Goal: Transaction & Acquisition: Subscribe to service/newsletter

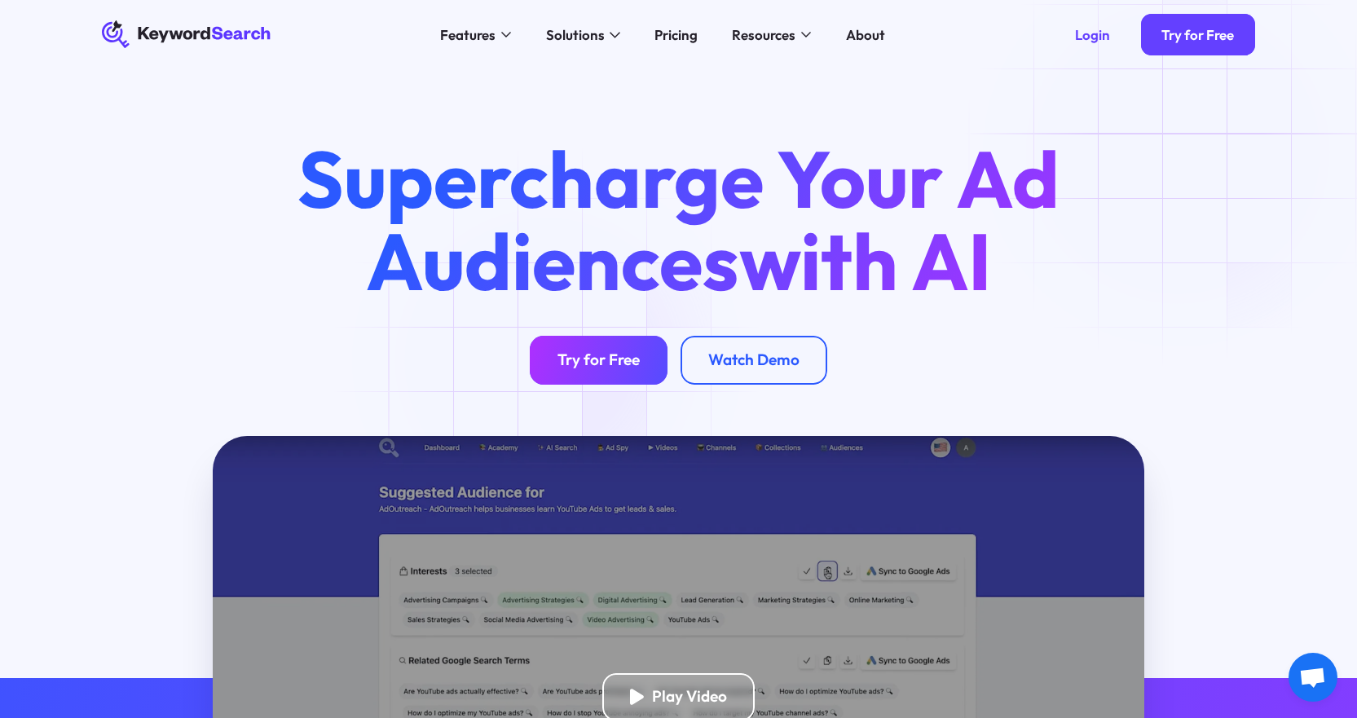
click at [554, 360] on link "Try for Free" at bounding box center [599, 360] width 138 height 48
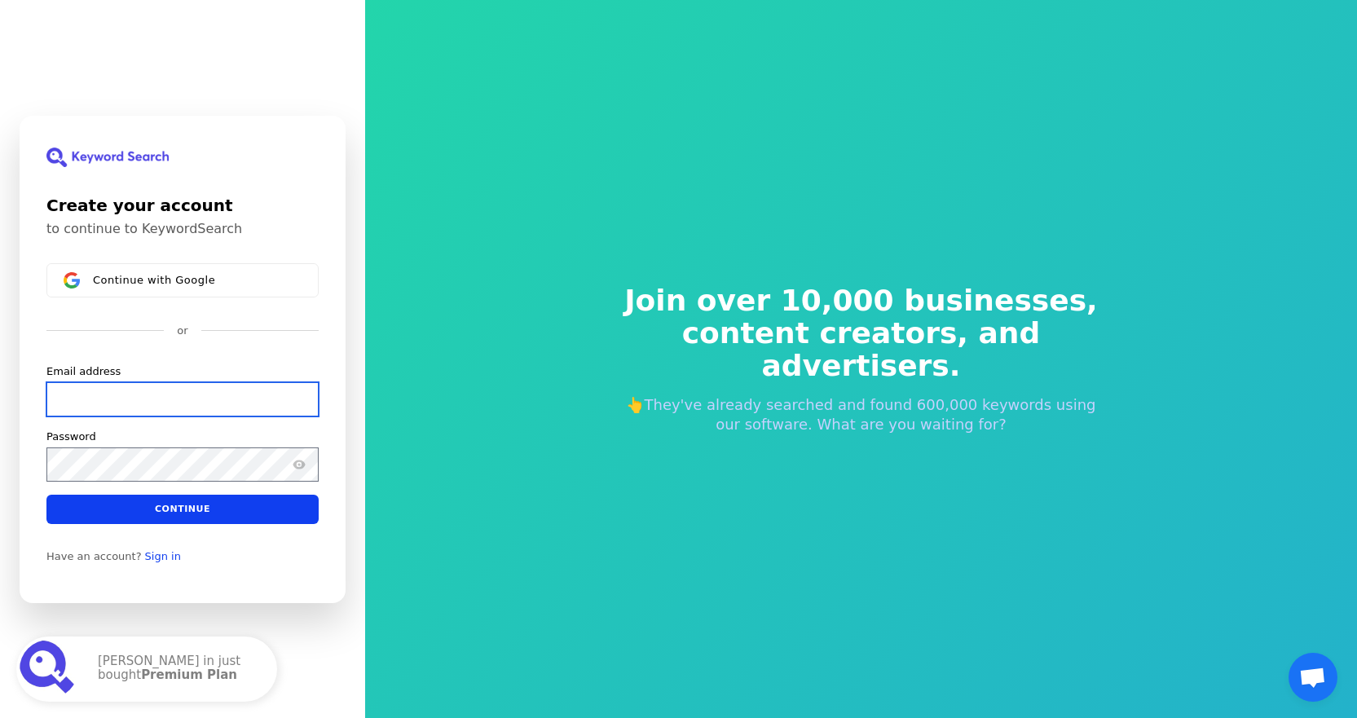
click at [228, 395] on input "Email address" at bounding box center [182, 399] width 272 height 34
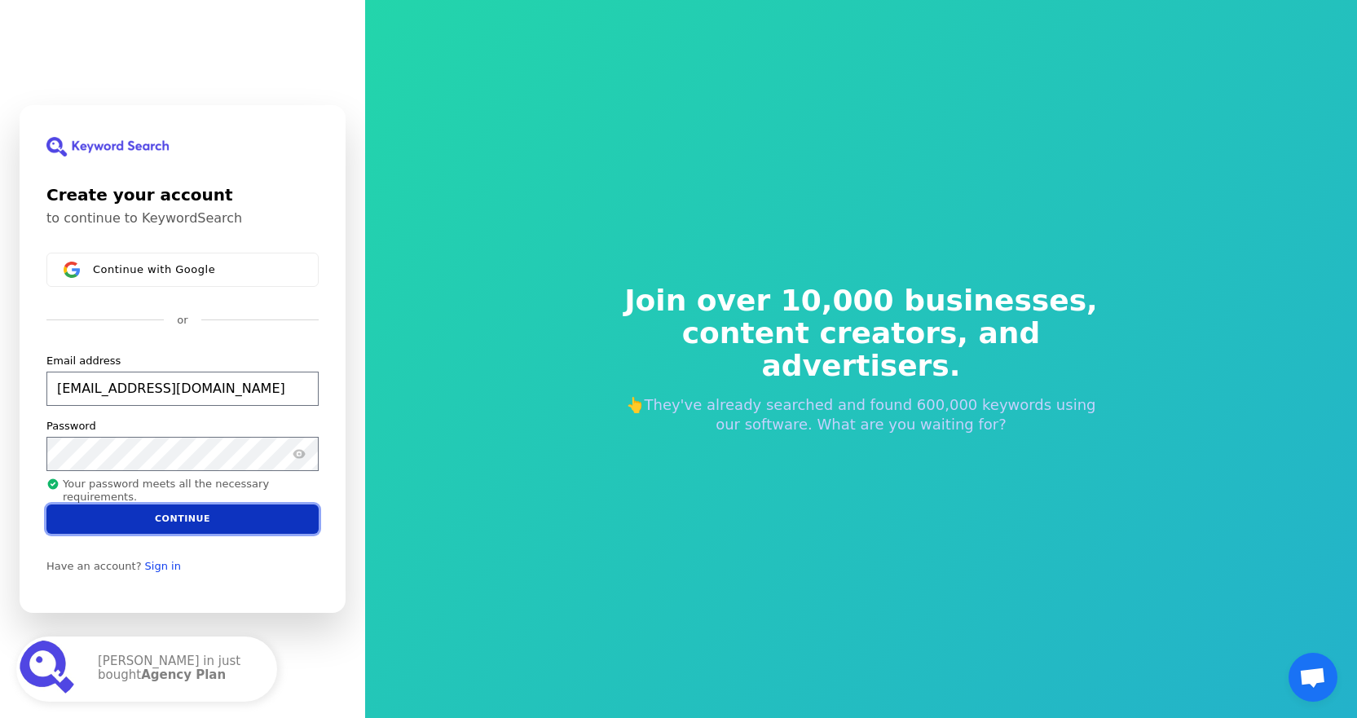
click at [182, 515] on button "Continue" at bounding box center [182, 519] width 272 height 29
type input "[EMAIL_ADDRESS][DOMAIN_NAME]"
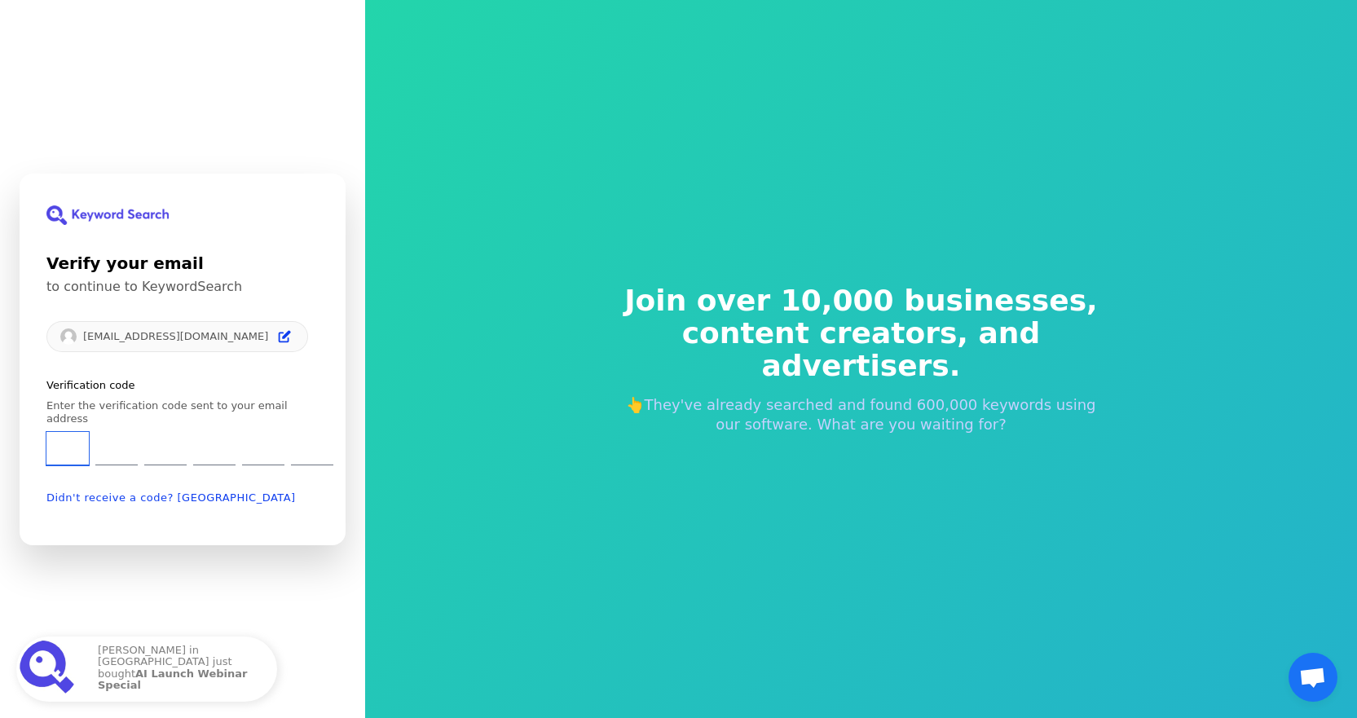
type input "4"
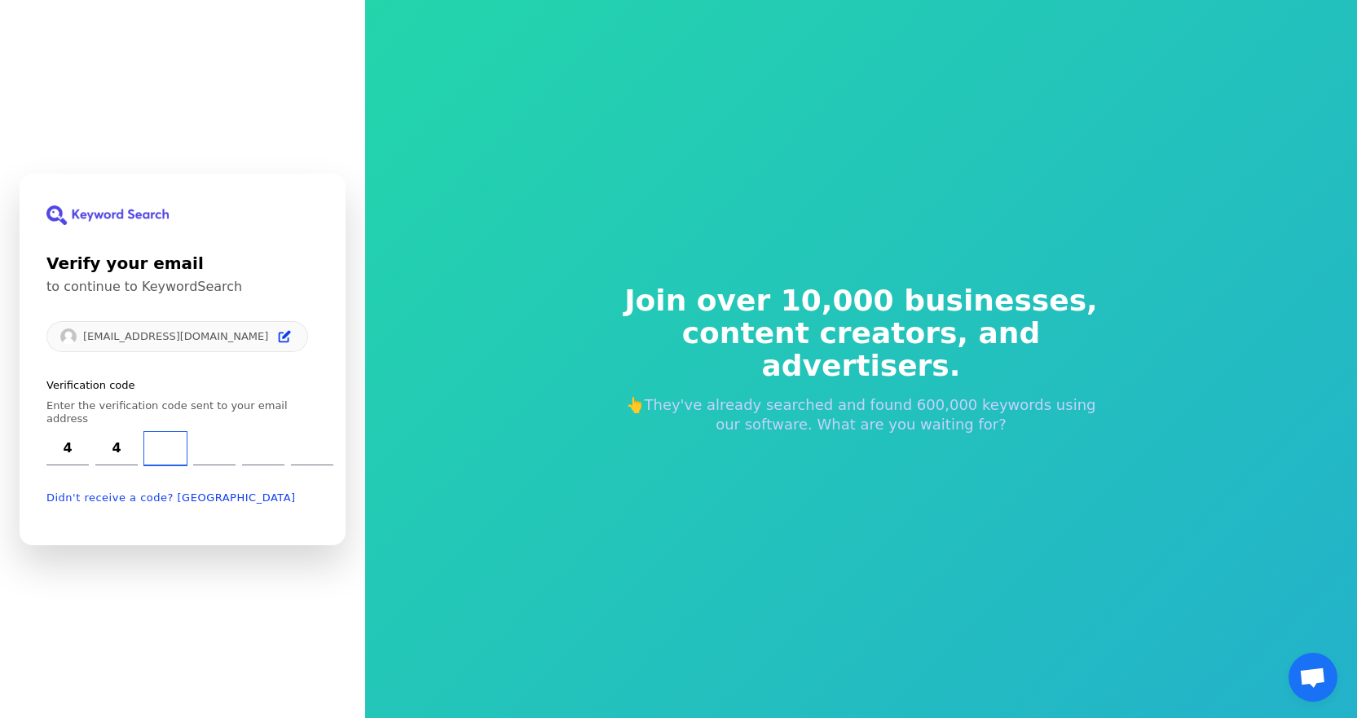
type input "5"
type input "8"
type input "3"
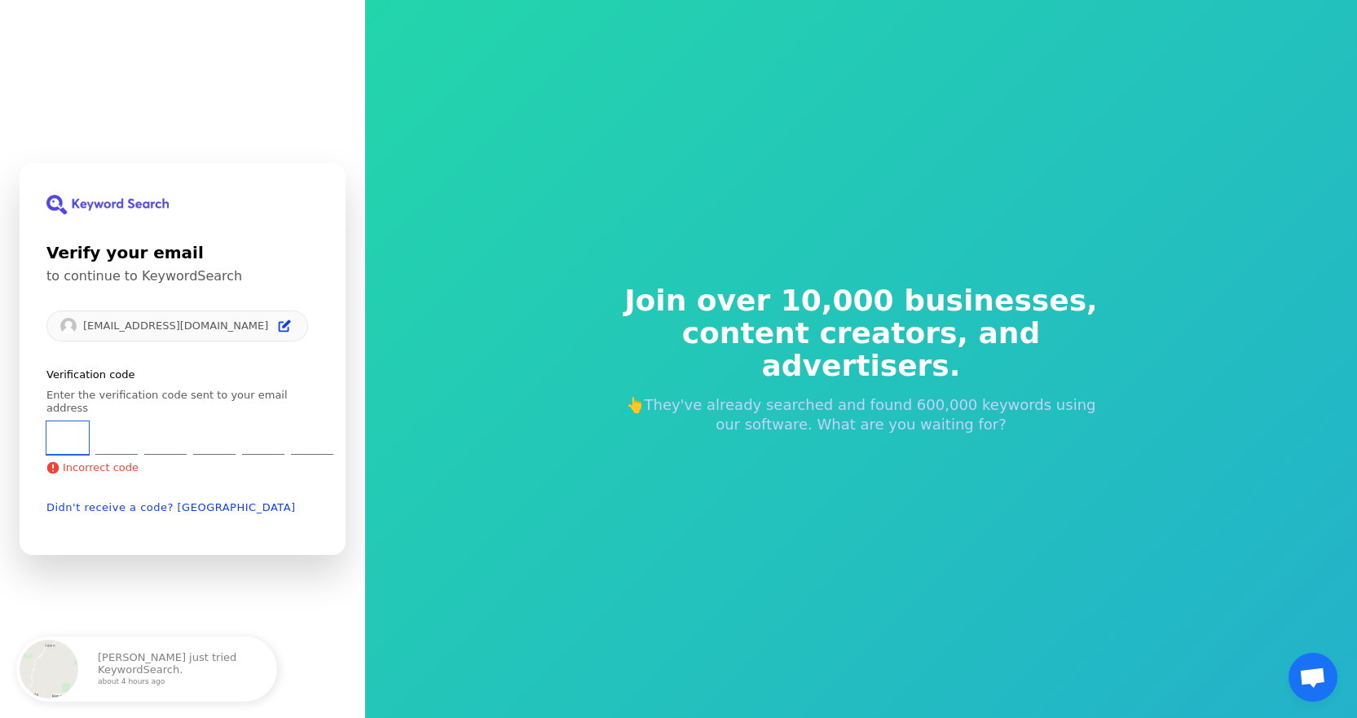
type input "4"
type input "5"
type input "9"
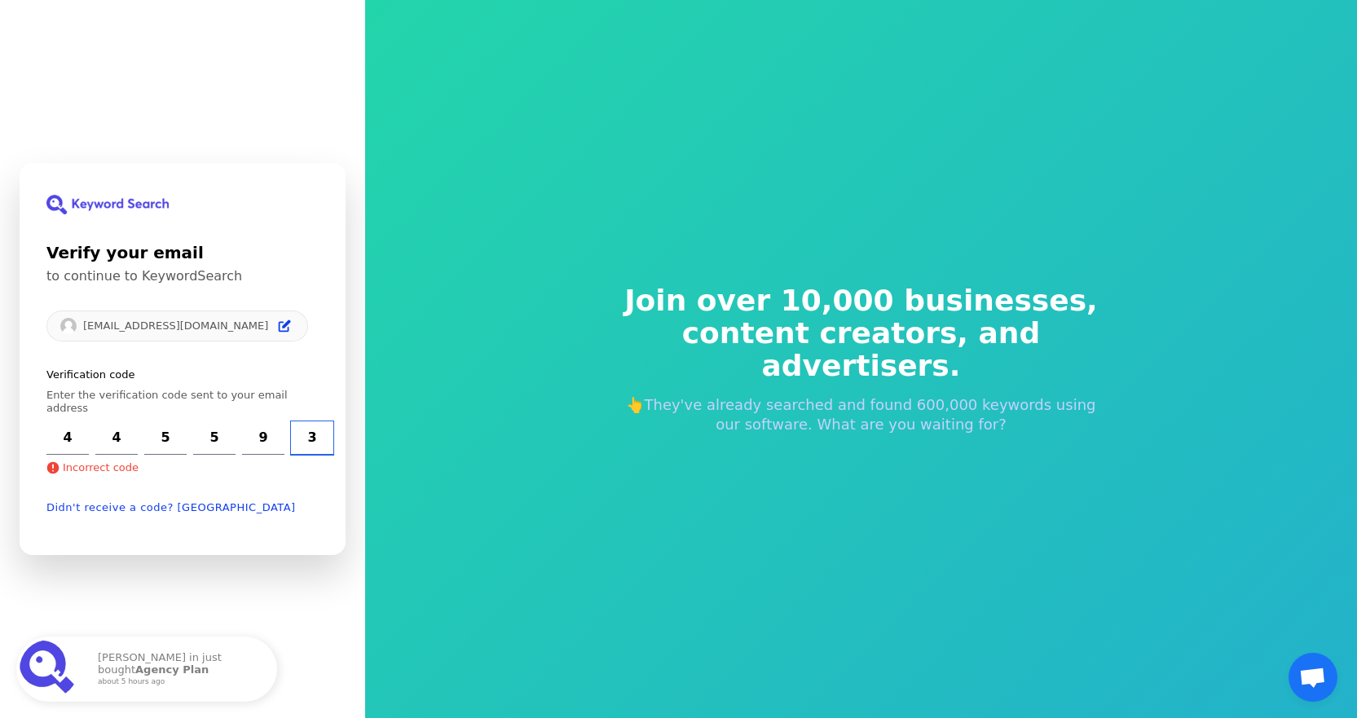
type input "3"
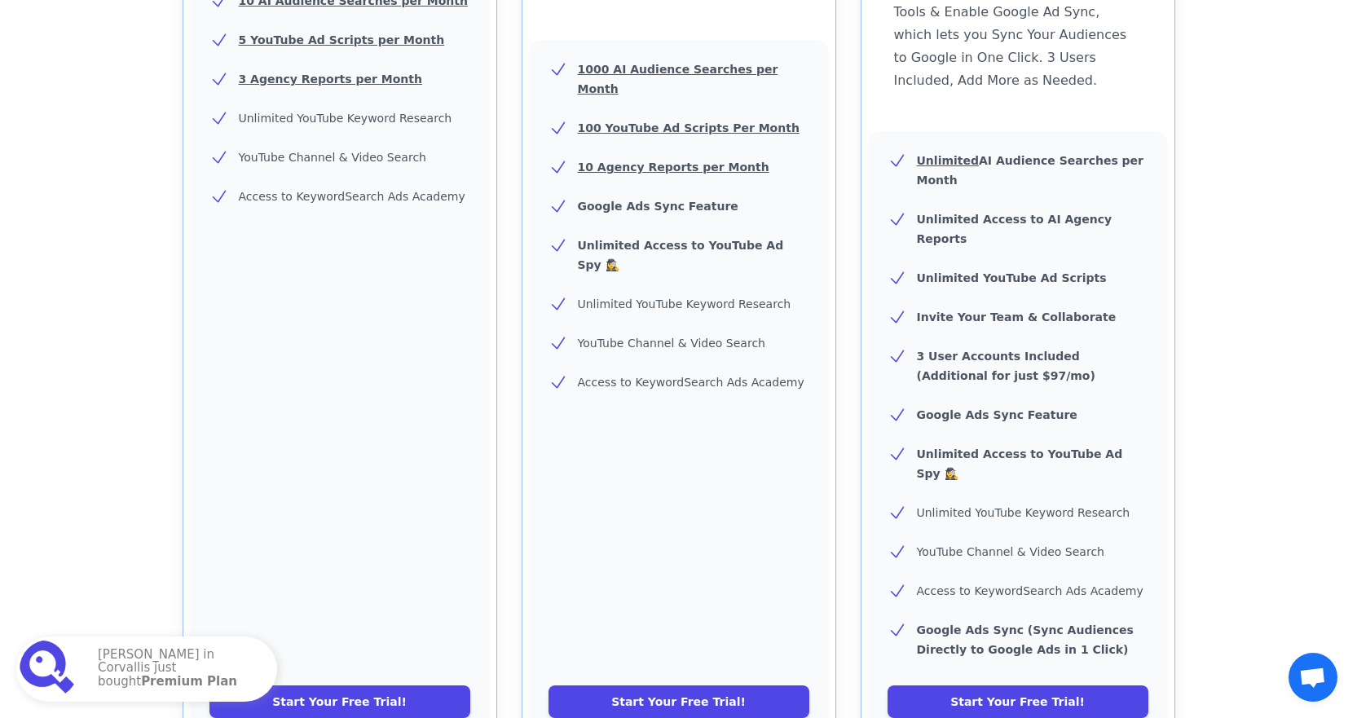
scroll to position [507, 0]
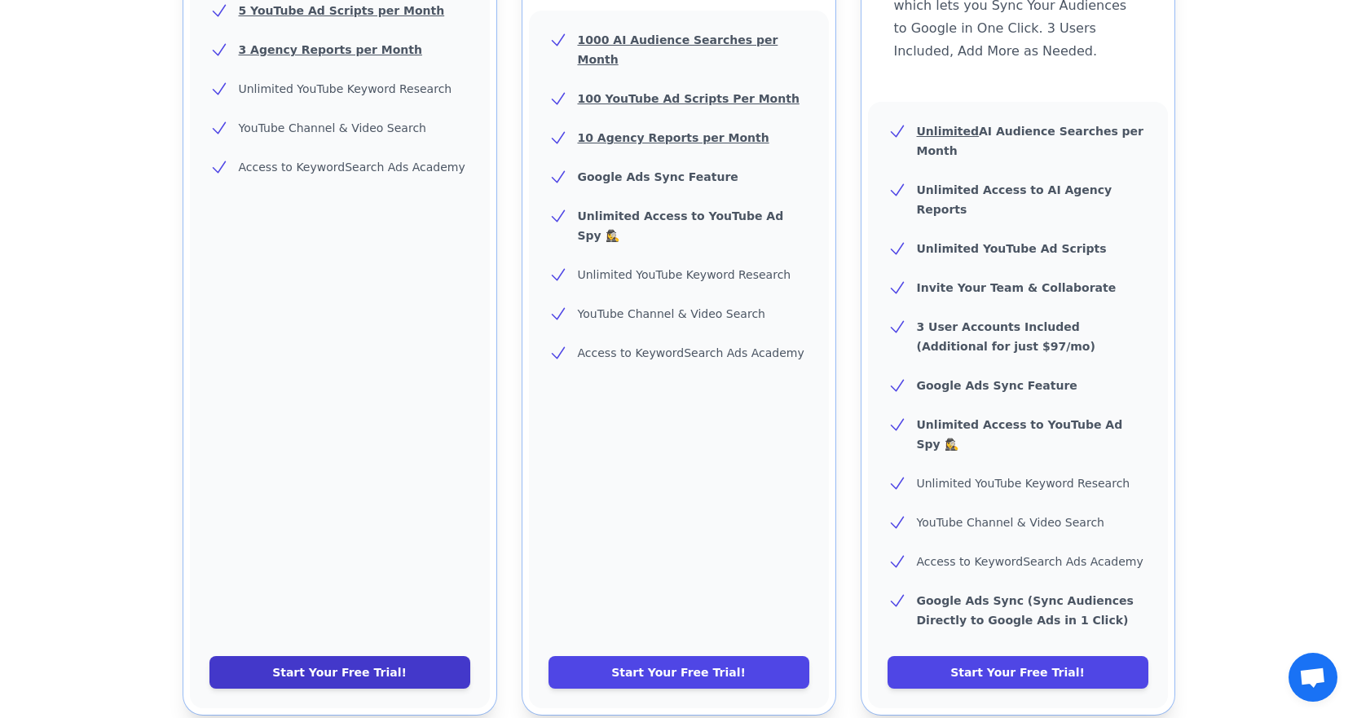
click at [263, 656] on link "Start Your Free Trial!" at bounding box center [340, 672] width 261 height 33
